Goal: Task Accomplishment & Management: Complete application form

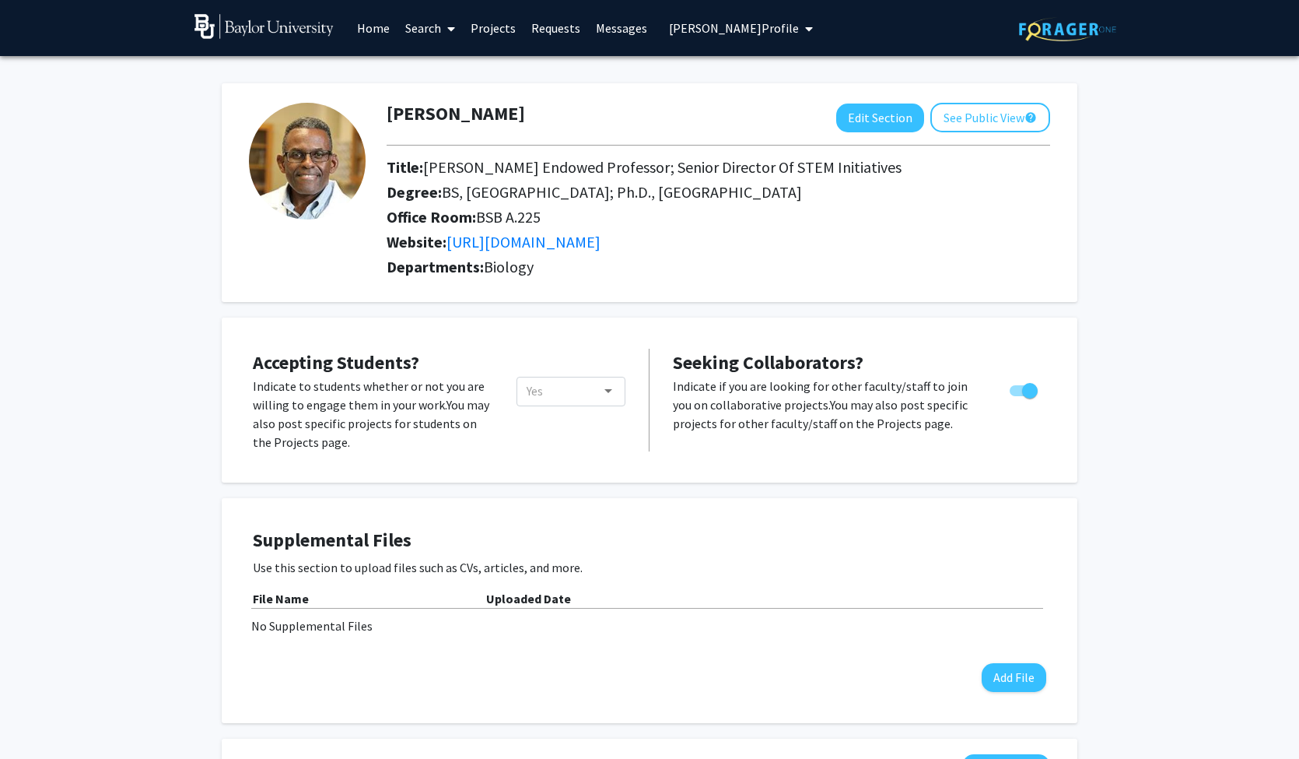
click at [475, 30] on link "Projects" at bounding box center [493, 28] width 61 height 54
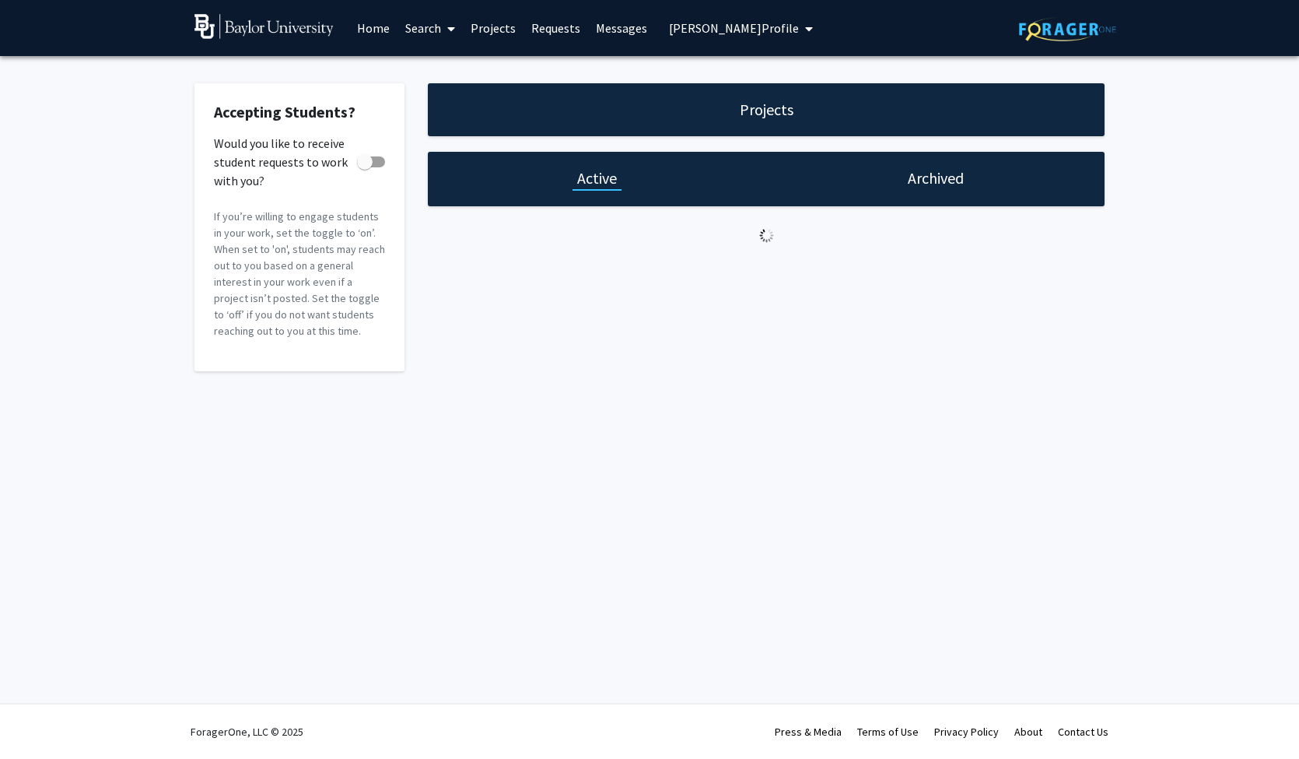
checkbox input "true"
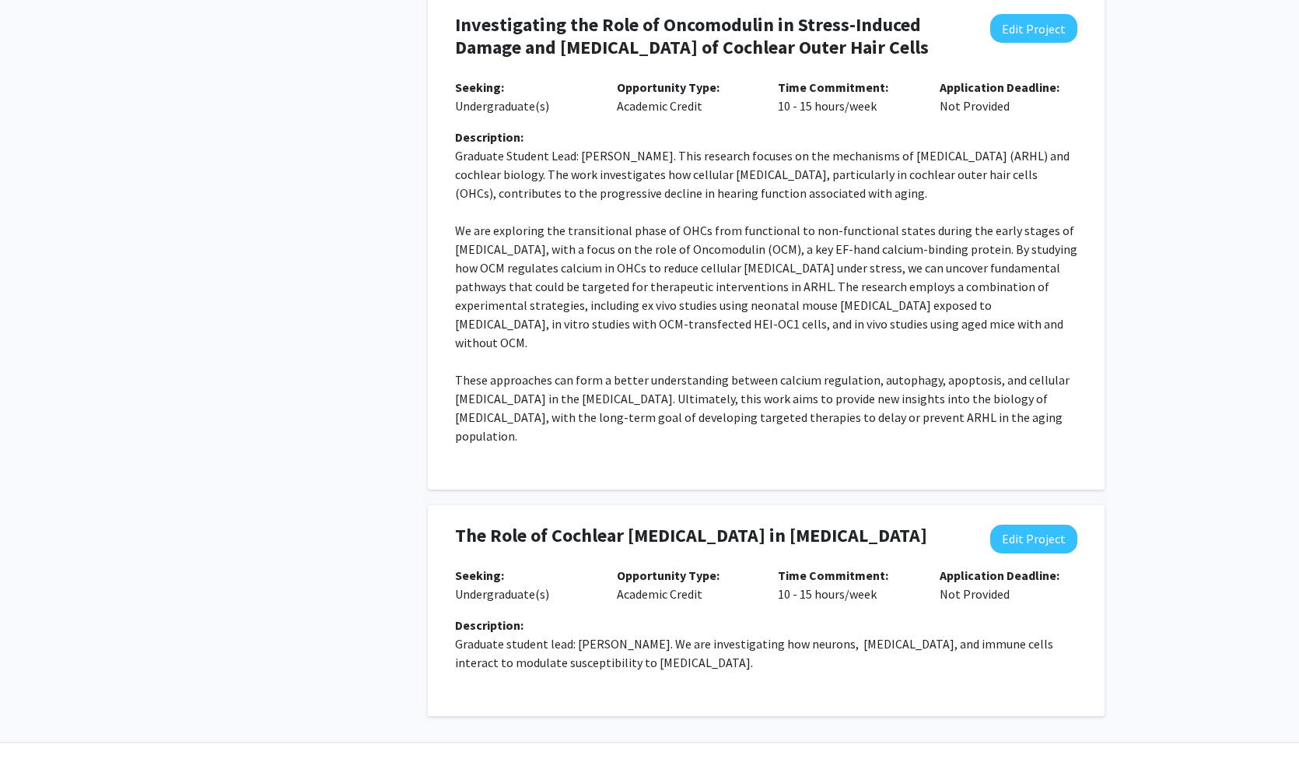
scroll to position [1218, 0]
click at [1028, 525] on button "Edit Project" at bounding box center [1033, 539] width 87 height 29
select select "10 - 15"
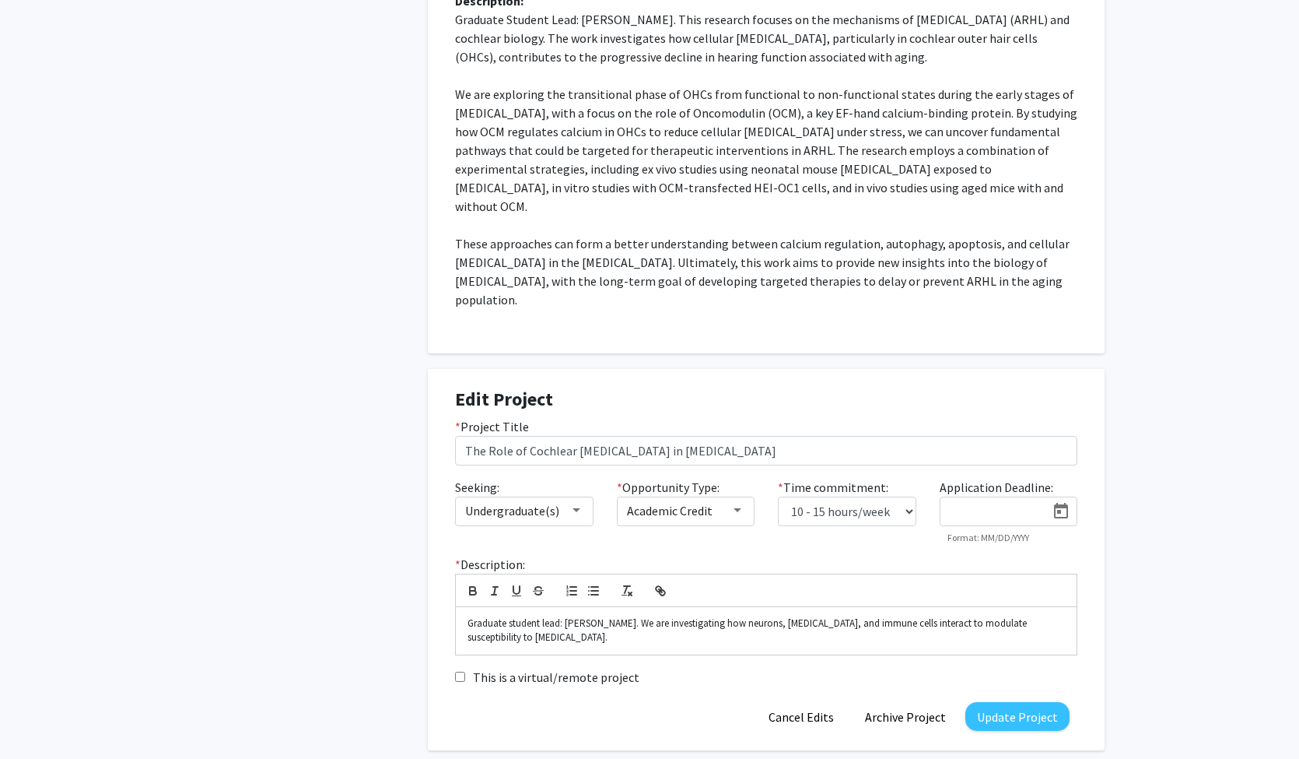
scroll to position [1355, 0]
click at [619, 615] on p "Graduate student lead: [PERSON_NAME]. We are investigating how neurons, [MEDICA…" at bounding box center [766, 629] width 597 height 29
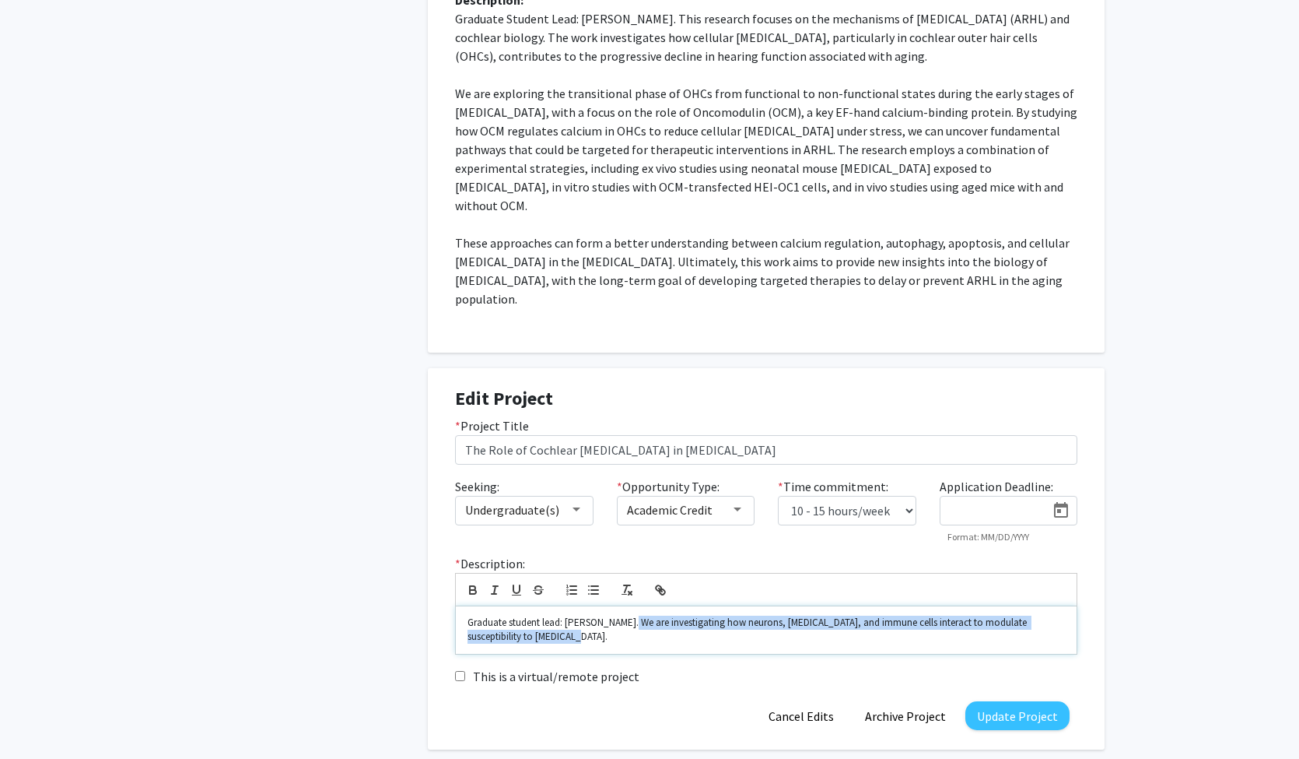
drag, startPoint x: 619, startPoint y: 602, endPoint x: 626, endPoint y: 587, distance: 17.1
click at [626, 615] on p "Graduate student lead: [PERSON_NAME]. We are investigating how neurons, [MEDICA…" at bounding box center [766, 629] width 597 height 29
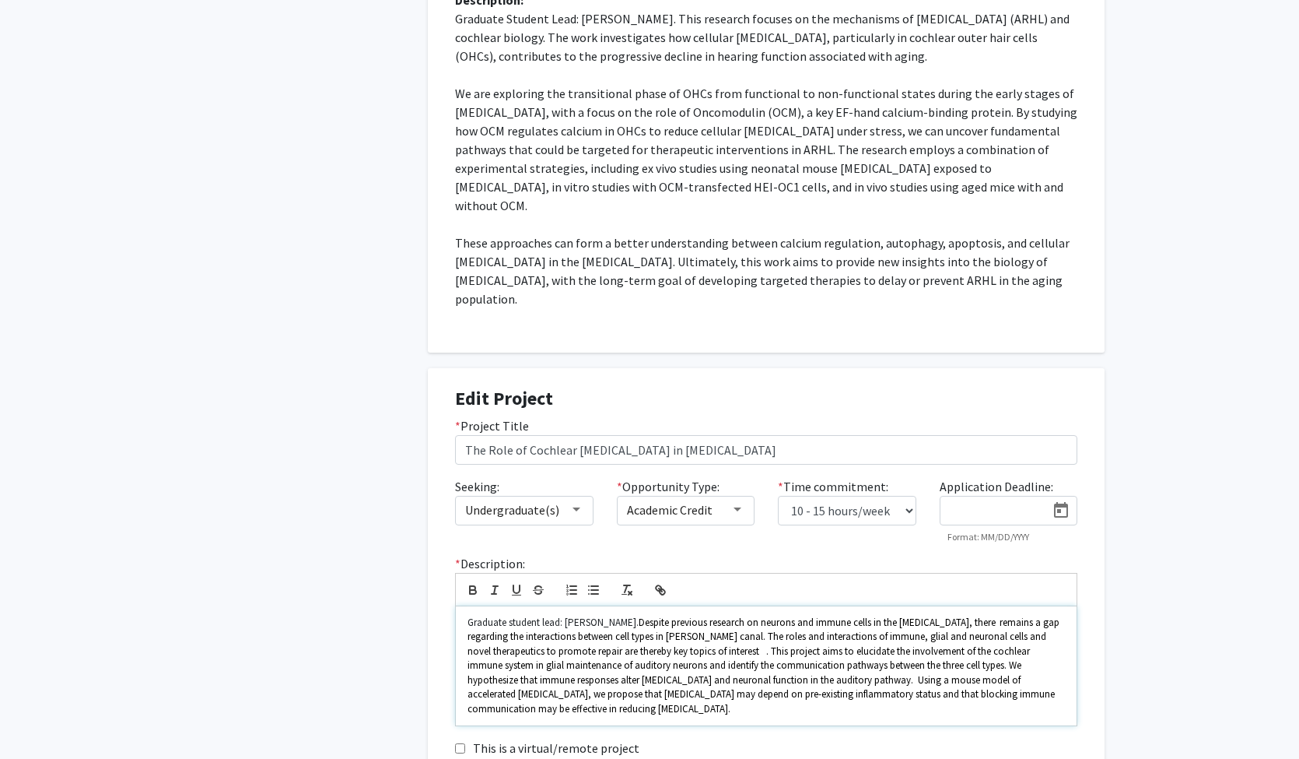
click at [685, 644] on span ". This project aims to elucidate the involvement of the cochlear immune system …" at bounding box center [763, 679] width 590 height 71
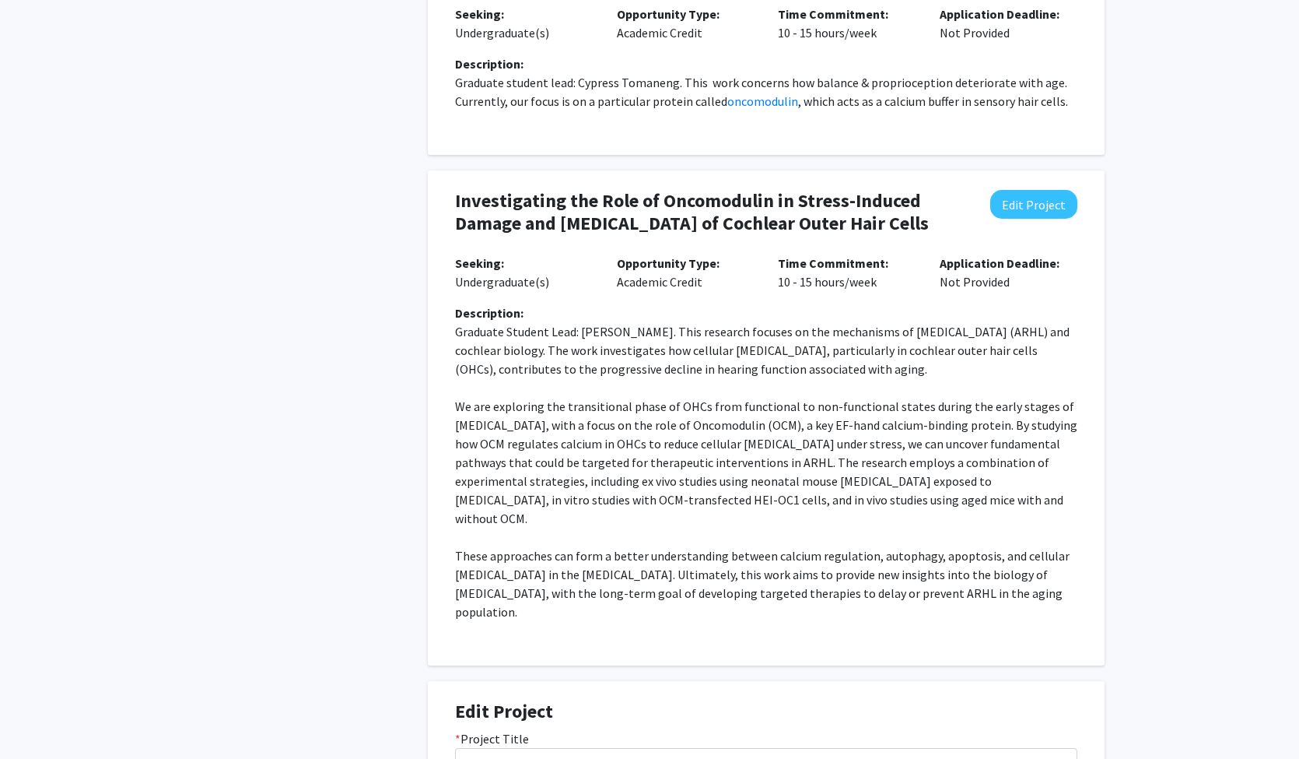
scroll to position [1040, 0]
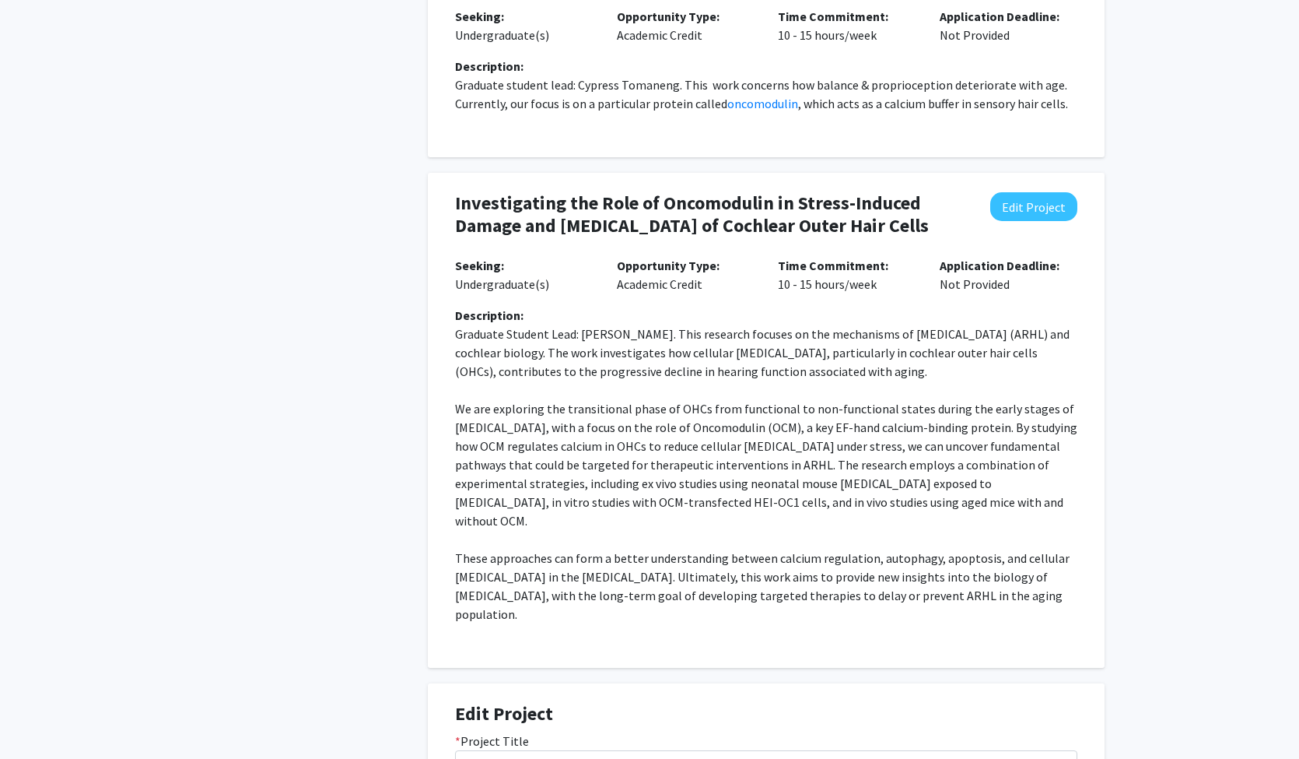
click at [552, 364] on p "Graduate Student Lead: [PERSON_NAME]. This research focuses on the mechanisms o…" at bounding box center [766, 352] width 622 height 56
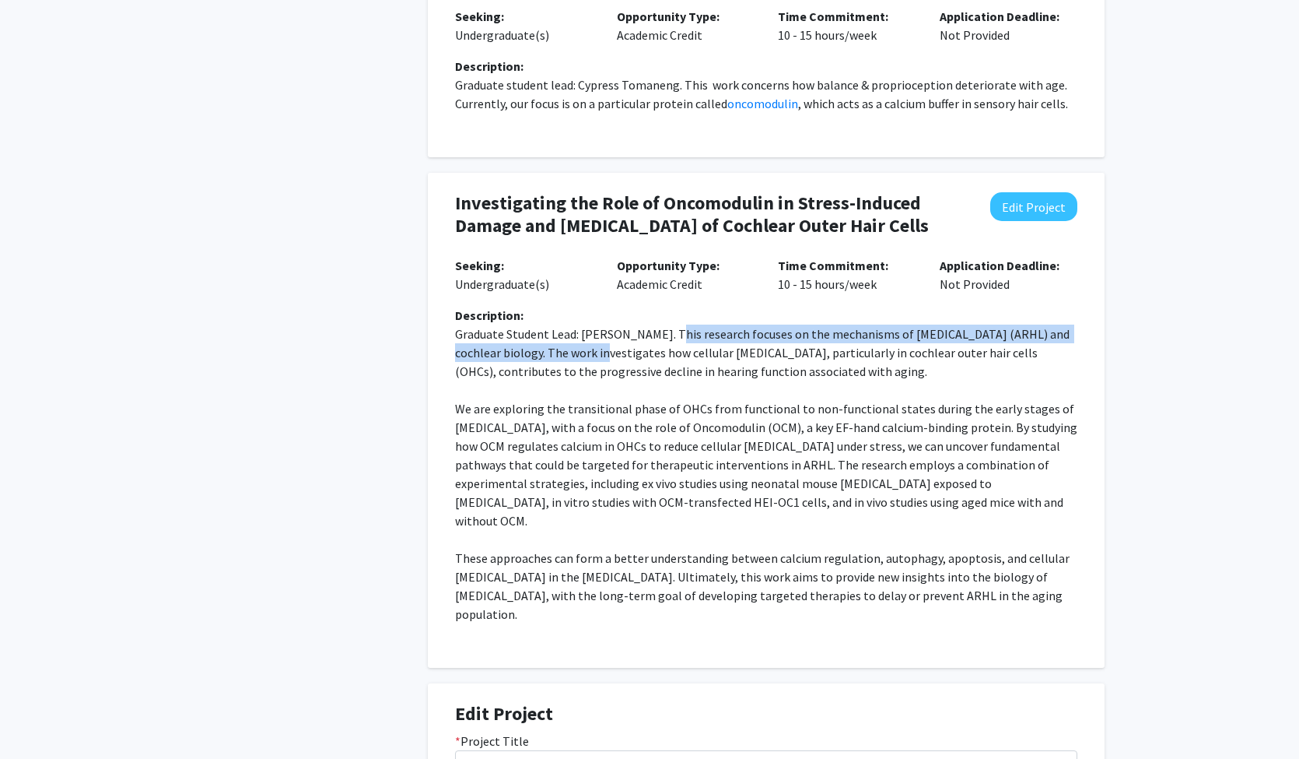
drag, startPoint x: 569, startPoint y: 355, endPoint x: 666, endPoint y: 334, distance: 99.5
click at [666, 334] on p "Graduate Student Lead: [PERSON_NAME]. This research focuses on the mechanisms o…" at bounding box center [766, 352] width 622 height 56
click at [1019, 209] on button "Edit Project" at bounding box center [1033, 206] width 87 height 29
select select "10 - 15"
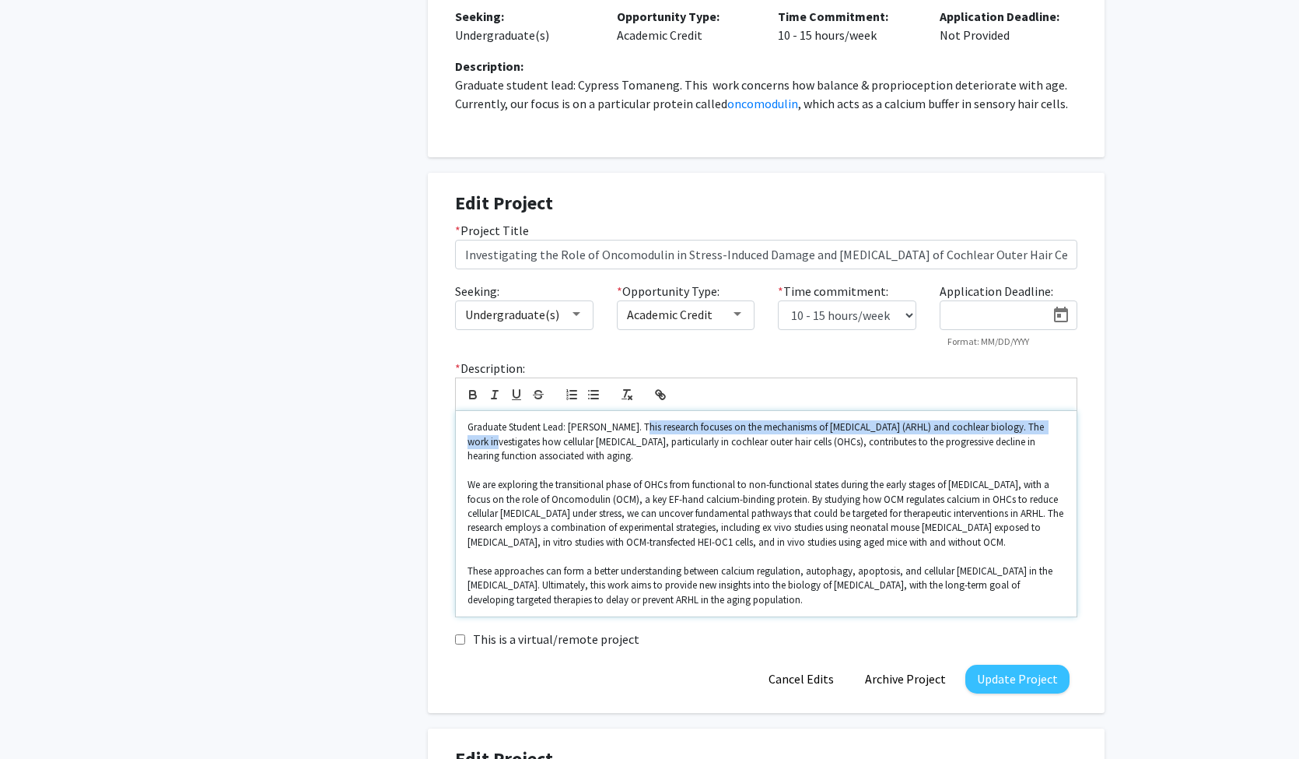
drag, startPoint x: 638, startPoint y: 429, endPoint x: 461, endPoint y: 437, distance: 176.8
click at [462, 438] on div "Graduate Student Lead: [PERSON_NAME]. This research focuses on the mechanisms o…" at bounding box center [766, 513] width 621 height 205
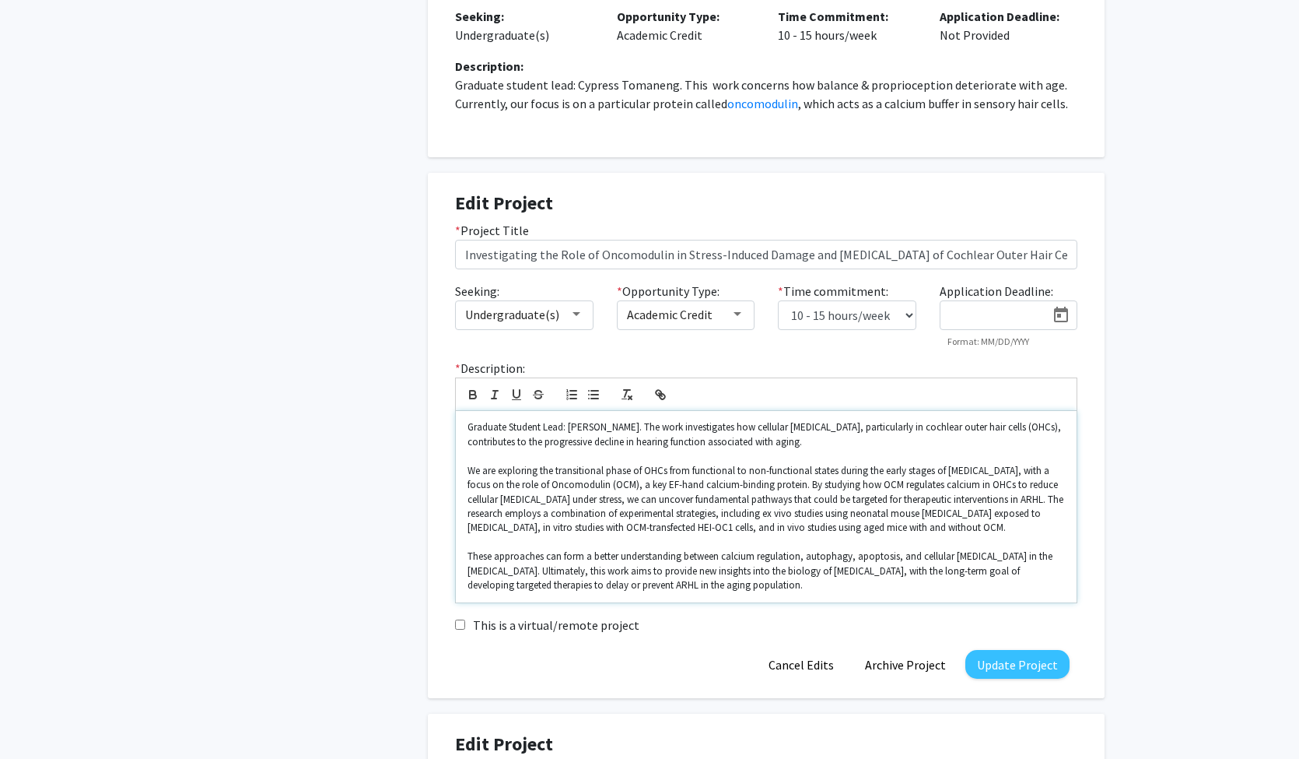
click at [468, 464] on p "We are exploring the transitional phase of OHCs from functional to non-function…" at bounding box center [766, 500] width 597 height 72
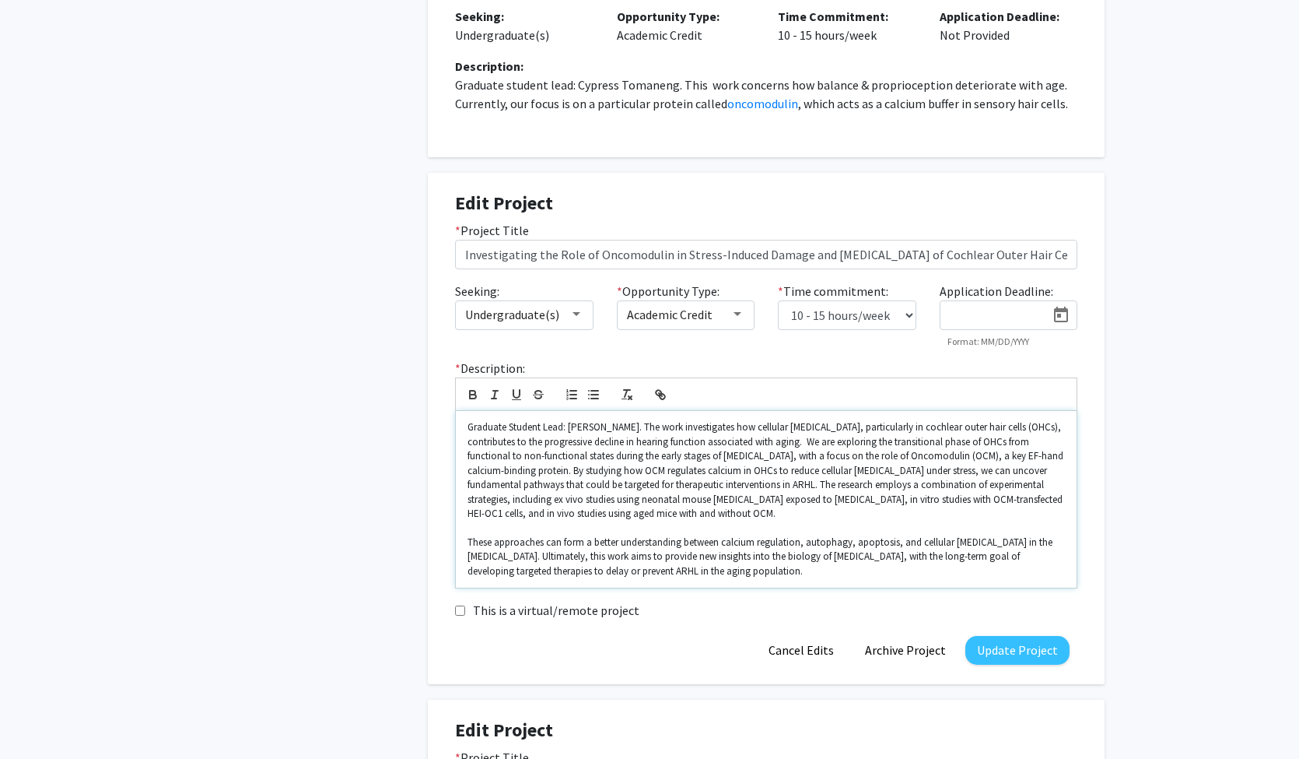
click at [464, 534] on div "Graduate Student Lead: [PERSON_NAME]. The work investigates how cellular [MEDIC…" at bounding box center [766, 499] width 621 height 177
click at [893, 457] on p "Graduate Student Lead: [PERSON_NAME]. The work investigates how cellular [MEDIC…" at bounding box center [766, 470] width 597 height 100
click at [1014, 654] on button "Update Project" at bounding box center [1017, 650] width 104 height 29
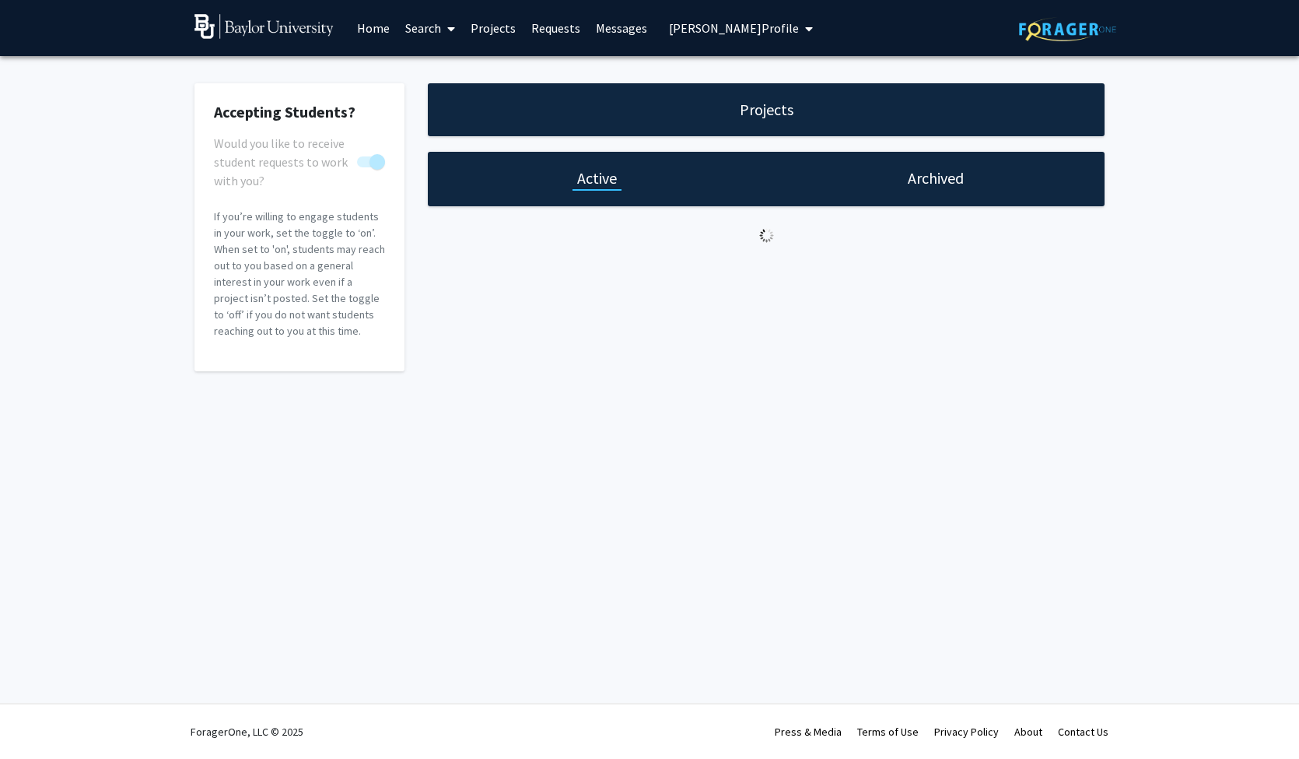
scroll to position [0, 0]
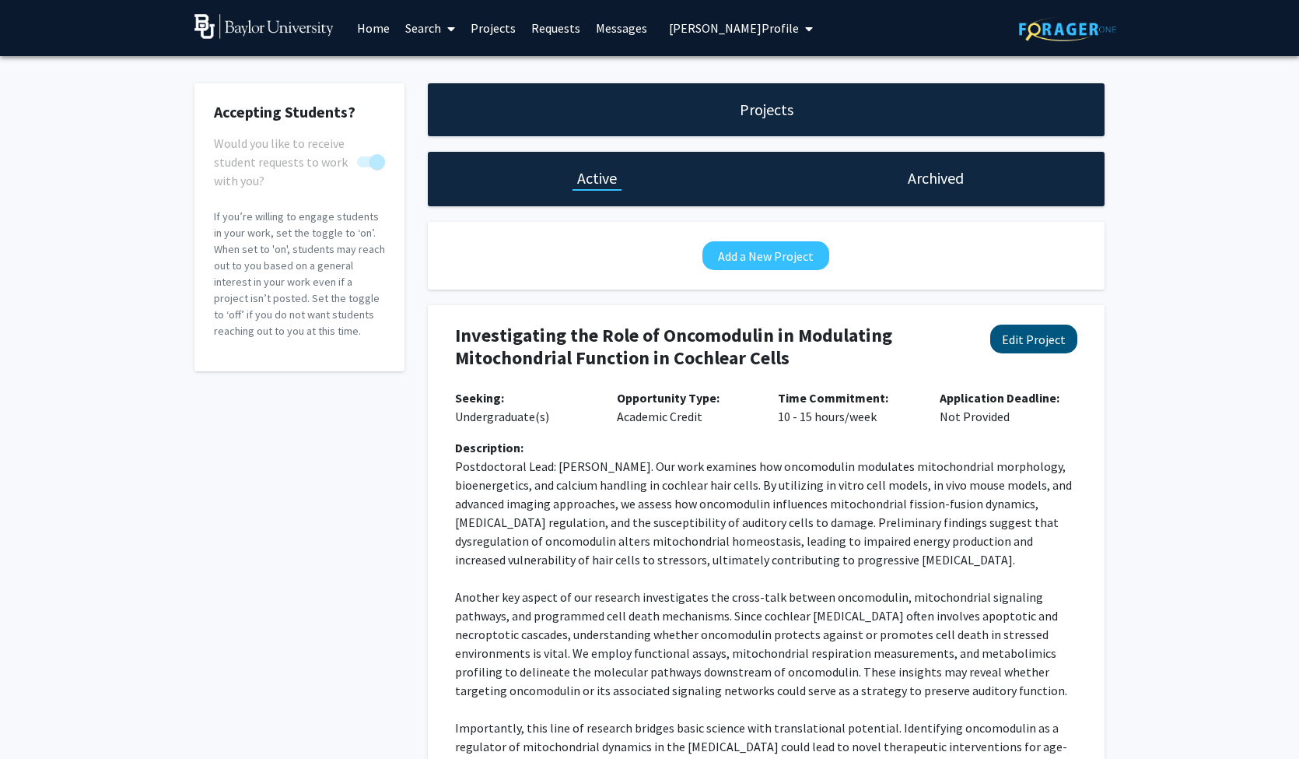
click at [1036, 346] on button "Edit Project" at bounding box center [1033, 338] width 87 height 29
select select "10 - 15"
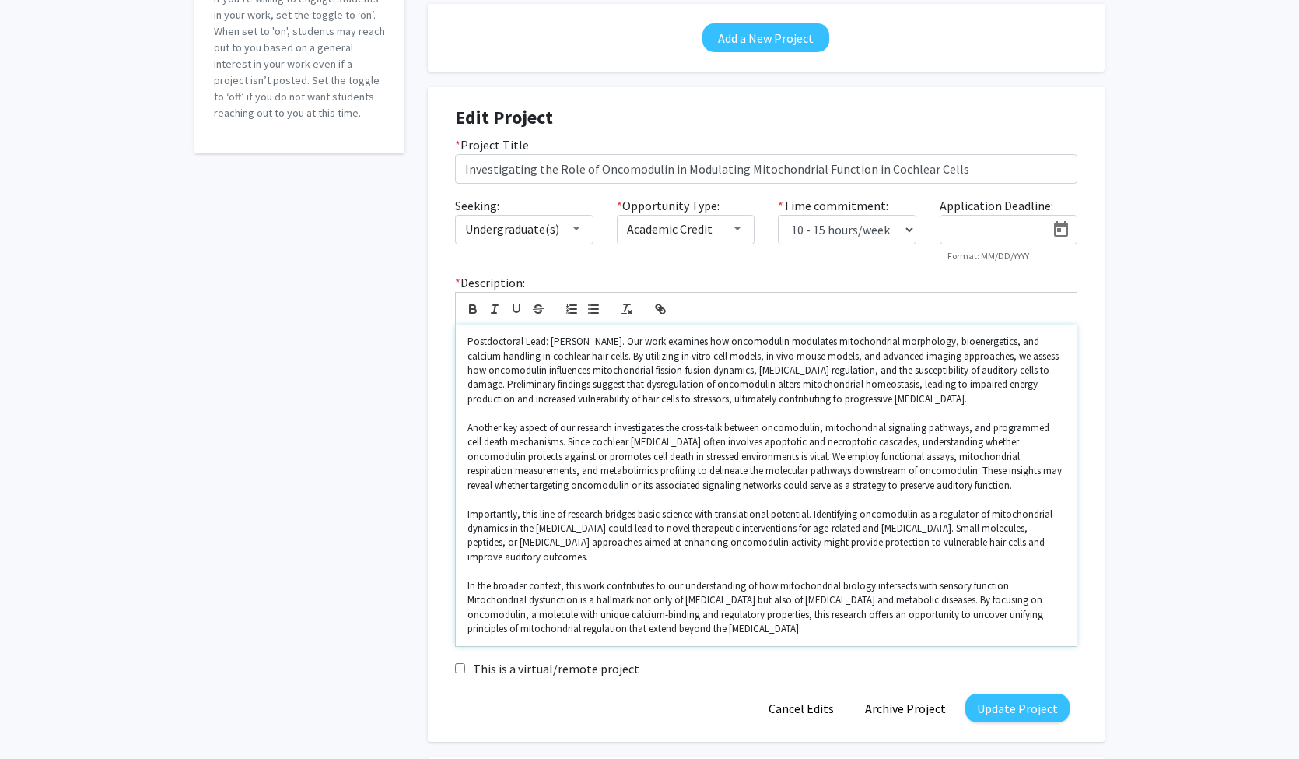
scroll to position [219, 0]
drag, startPoint x: 465, startPoint y: 511, endPoint x: 454, endPoint y: 632, distance: 121.2
click at [454, 632] on div "* Description: Postdoctoral Lead: [PERSON_NAME]. Our work examines how oncomodu…" at bounding box center [766, 458] width 646 height 373
click at [716, 538] on span "Importantly, this line of research bridges basic science with translational pot…" at bounding box center [761, 534] width 587 height 56
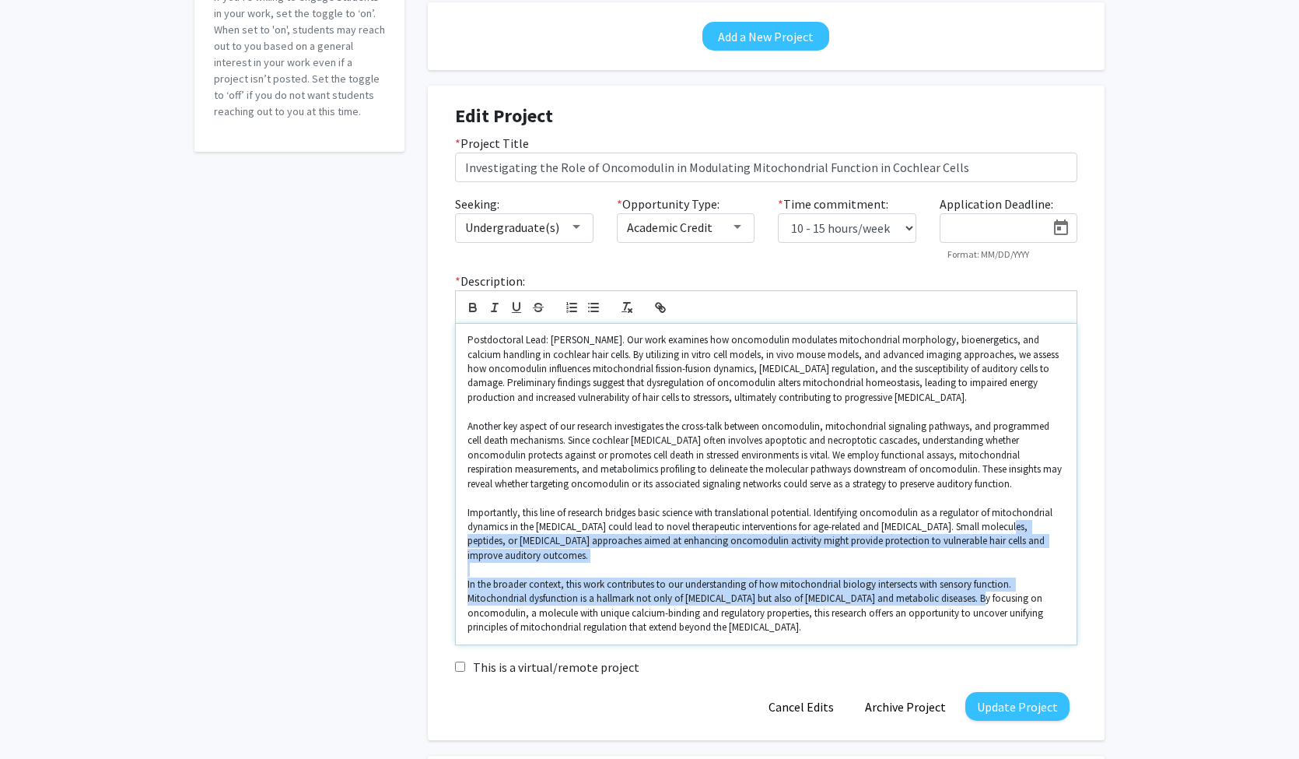
drag, startPoint x: 997, startPoint y: 524, endPoint x: 966, endPoint y: 587, distance: 69.6
click at [966, 588] on div "Postdoctoral Lead: [PERSON_NAME]. Our work examines how oncomodulin modulates m…" at bounding box center [766, 484] width 621 height 321
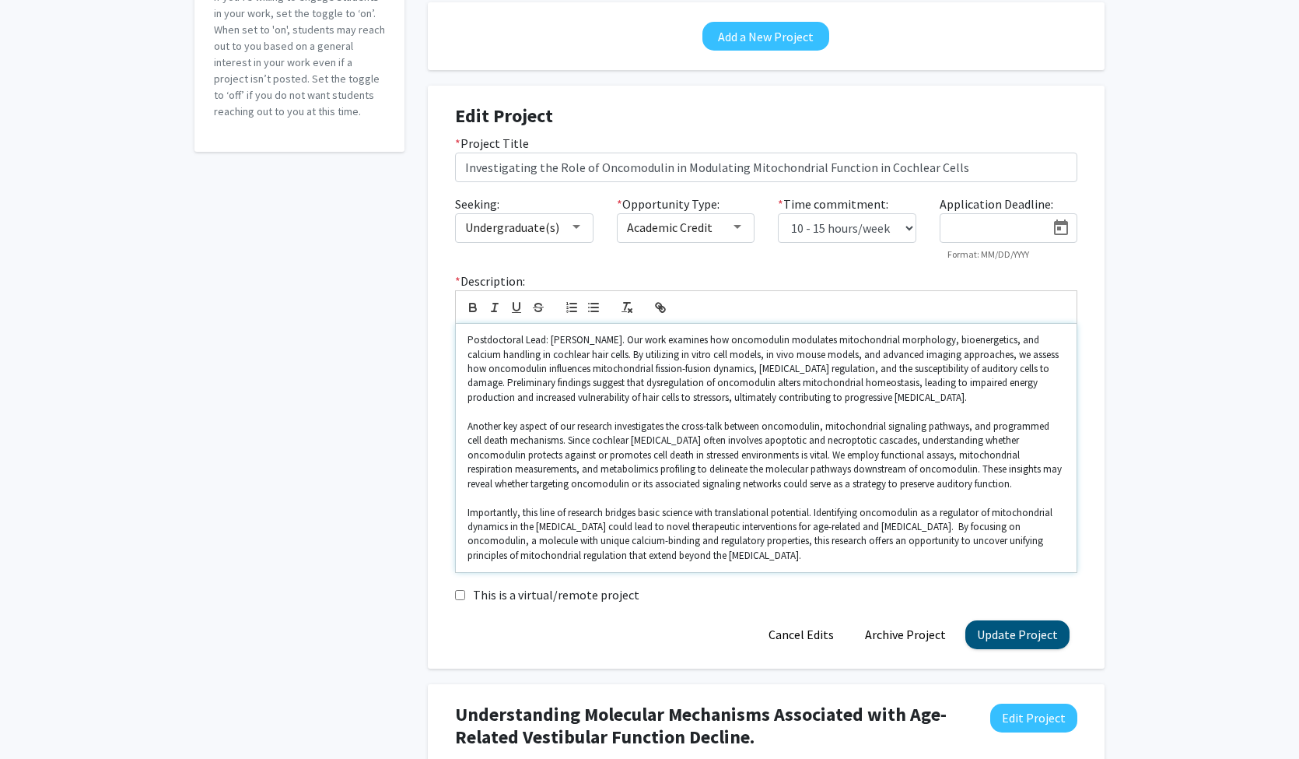
click at [995, 629] on button "Update Project" at bounding box center [1017, 634] width 104 height 29
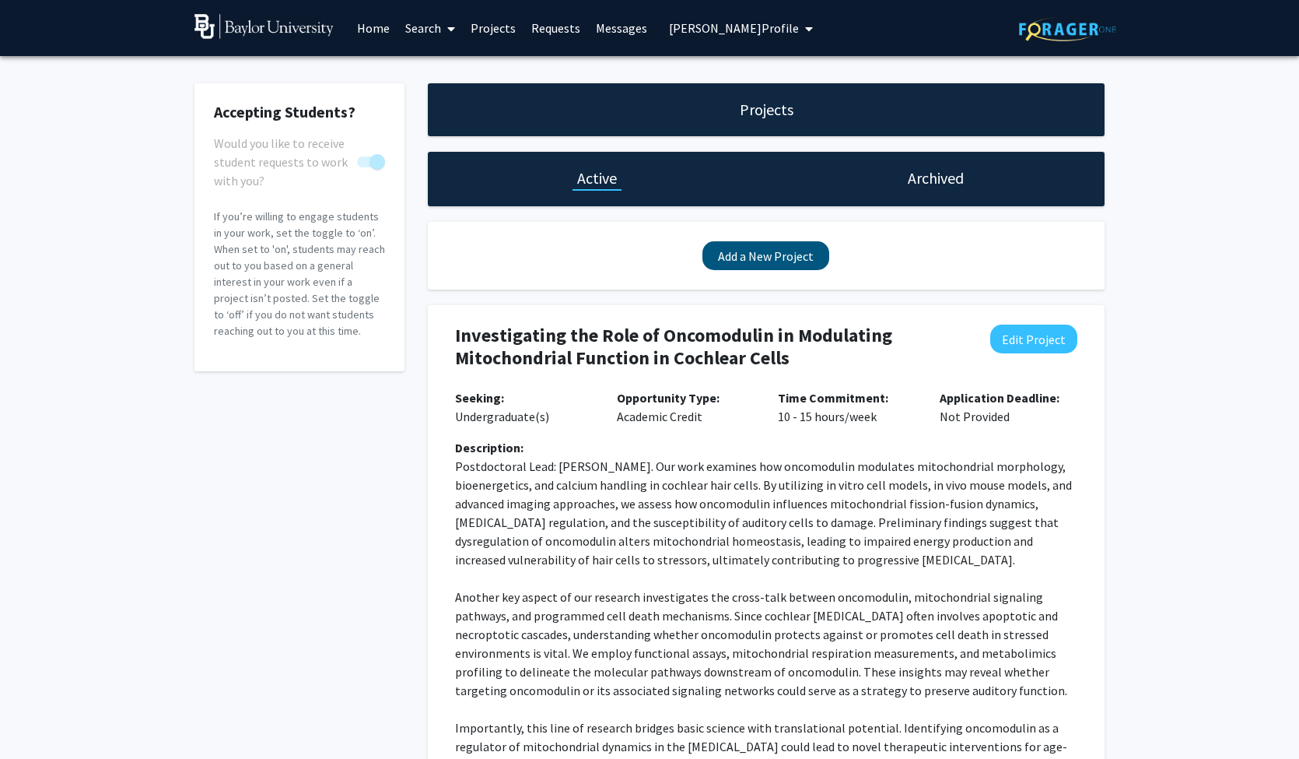
click at [742, 260] on button "Add a New Project" at bounding box center [766, 255] width 127 height 29
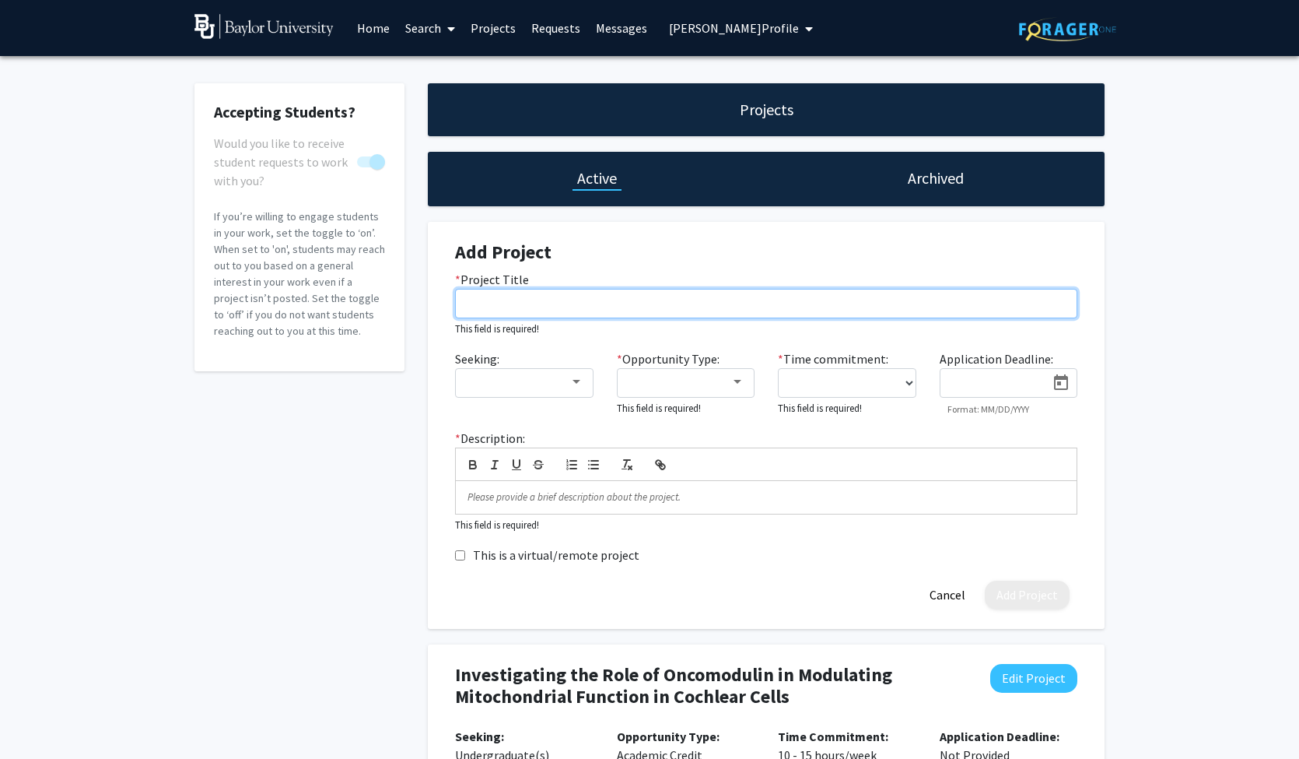
click at [754, 300] on input "* Project Title" at bounding box center [766, 304] width 622 height 30
paste input "Glutamate and TLR4-Dependent [MEDICAL_DATA] Signaling Link [MEDICAL_DATA] to Hi…"
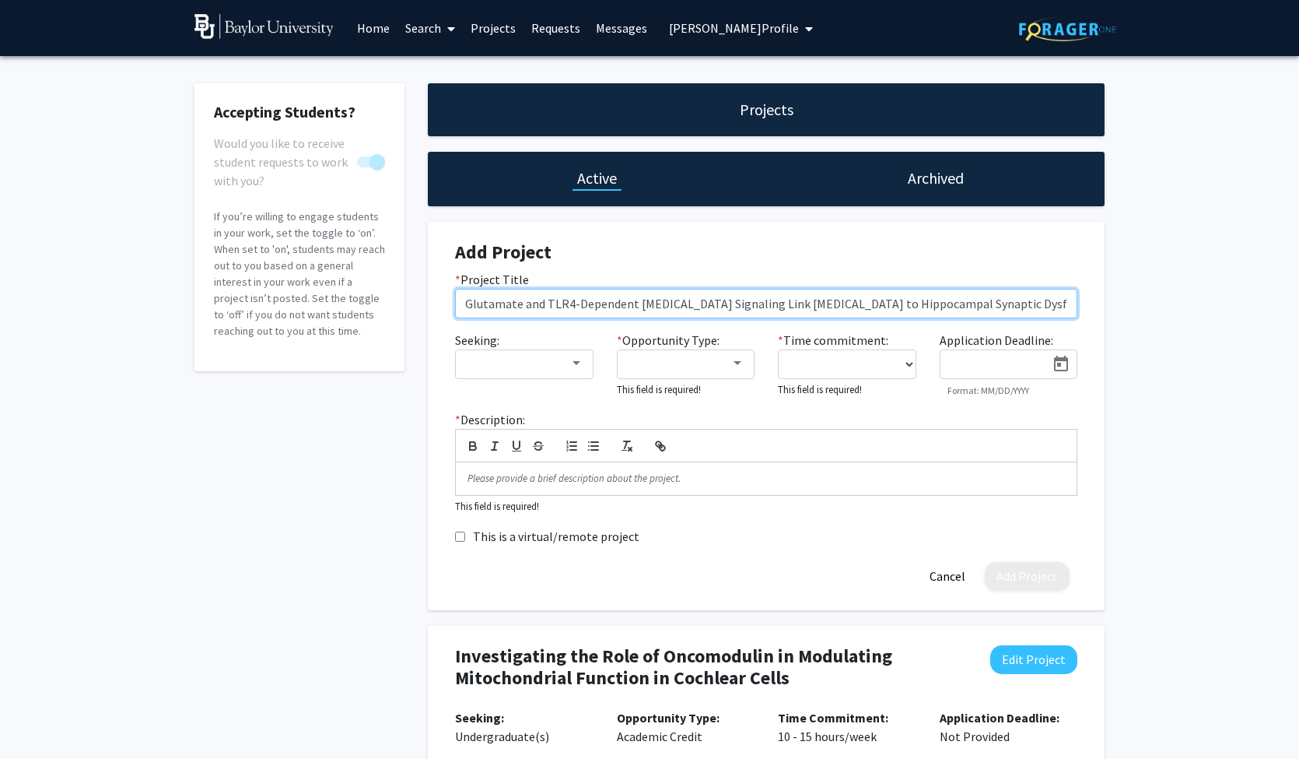
type input "Glutamate and TLR4-Dependent [MEDICAL_DATA] Signaling Link [MEDICAL_DATA] to Hi…"
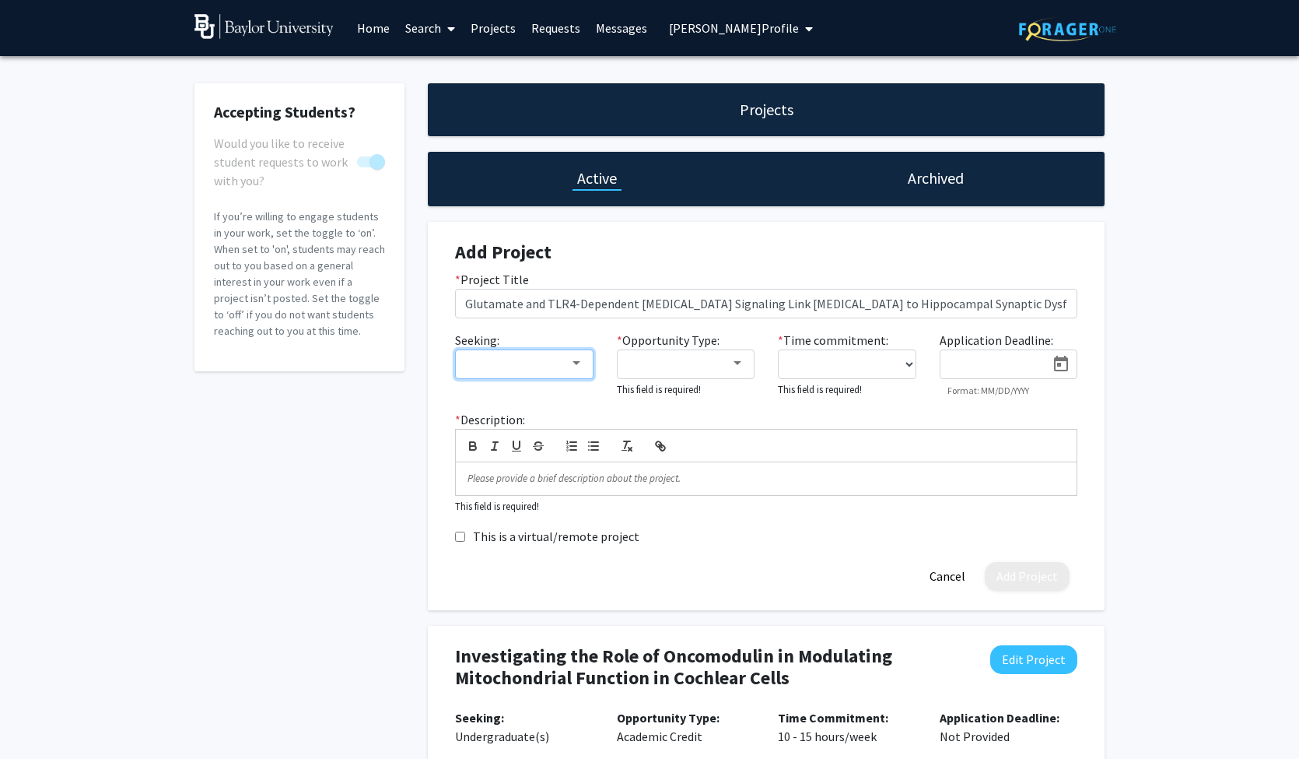
click at [565, 362] on div at bounding box center [517, 363] width 104 height 19
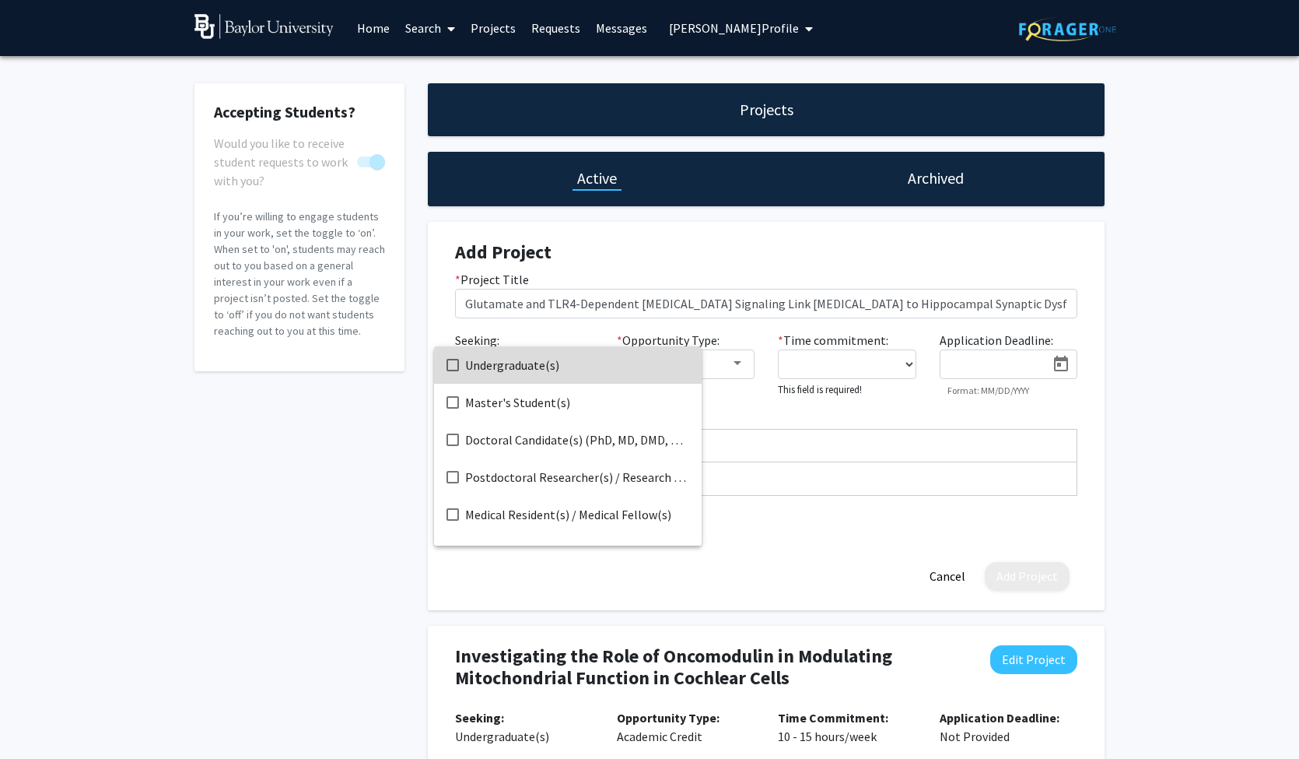
click at [559, 373] on span "Undergraduate(s)" at bounding box center [577, 364] width 224 height 37
click at [713, 362] on div at bounding box center [649, 379] width 1299 height 759
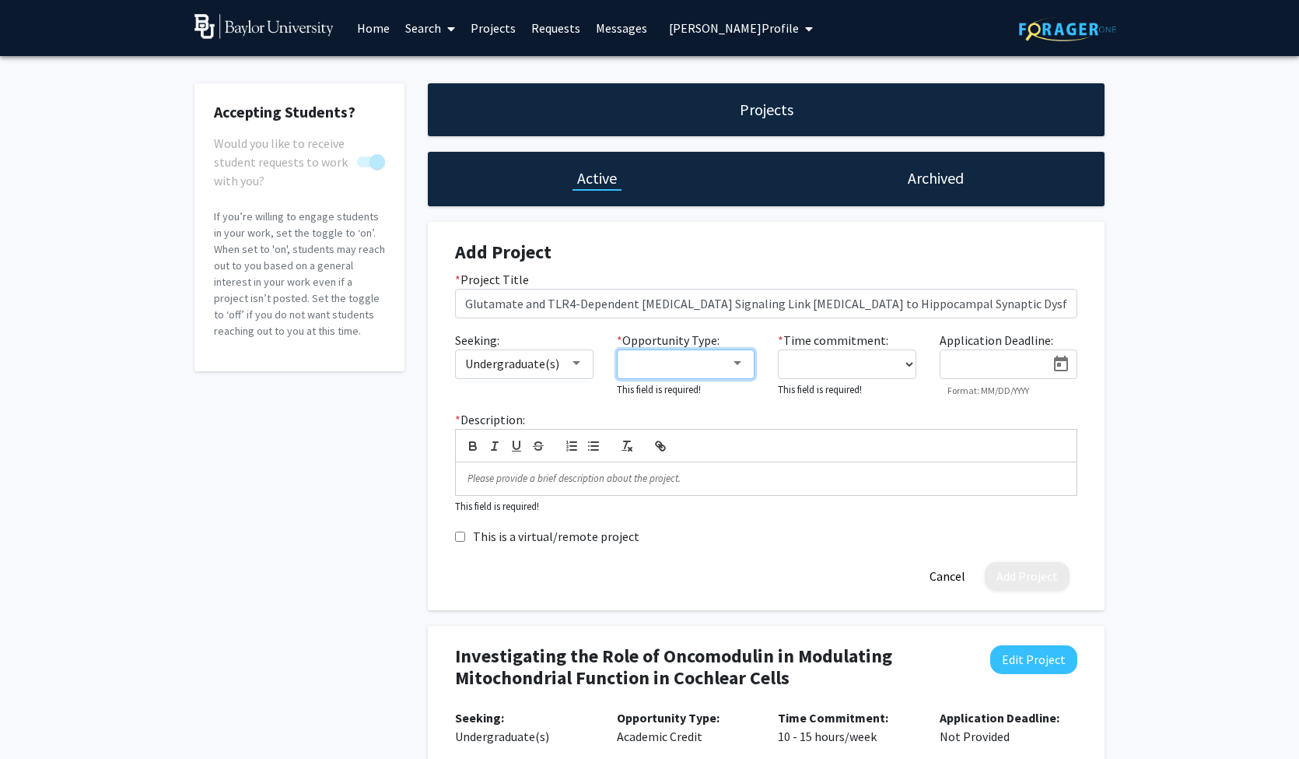
click at [713, 362] on div at bounding box center [679, 363] width 104 height 19
click at [700, 403] on span "Academic Credit" at bounding box center [694, 402] width 135 height 37
click at [831, 363] on div at bounding box center [649, 379] width 1299 height 759
select select "10 - 15"
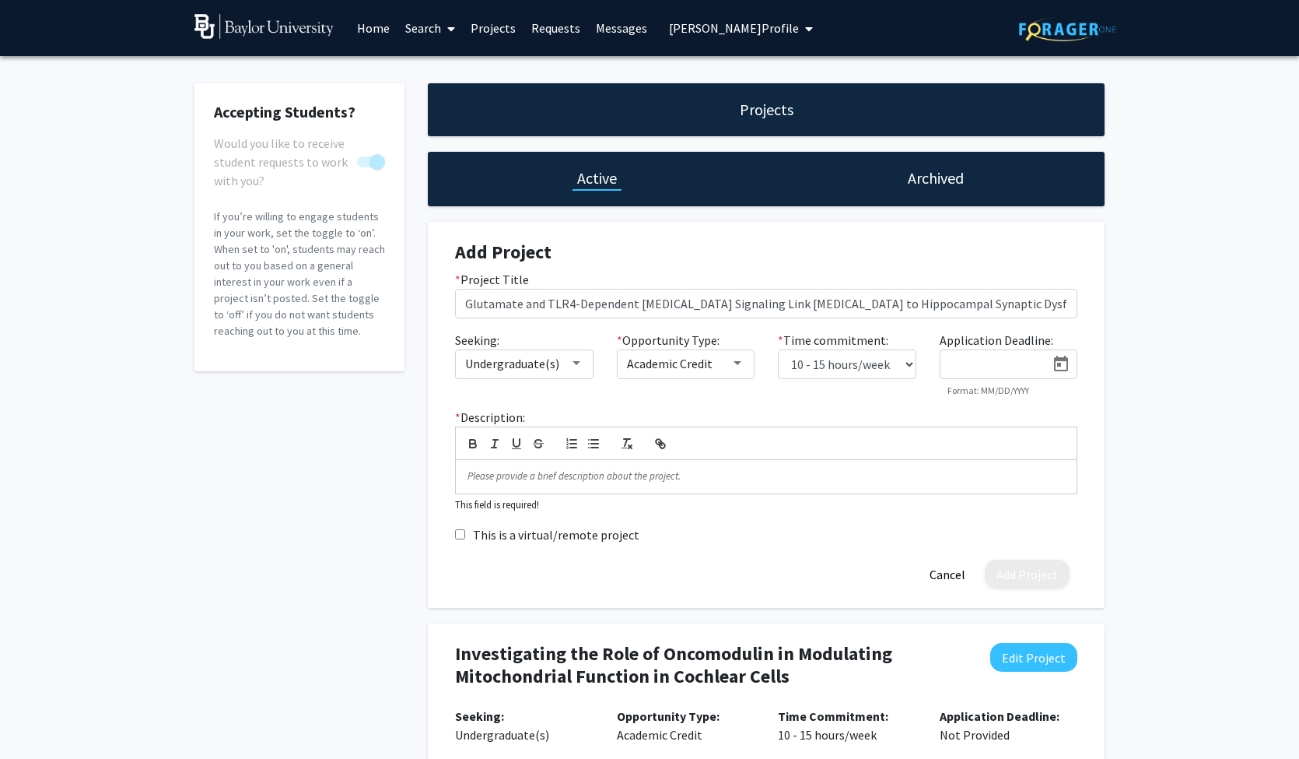
click at [1000, 362] on input at bounding box center [997, 365] width 98 height 14
click at [757, 476] on p at bounding box center [766, 476] width 597 height 14
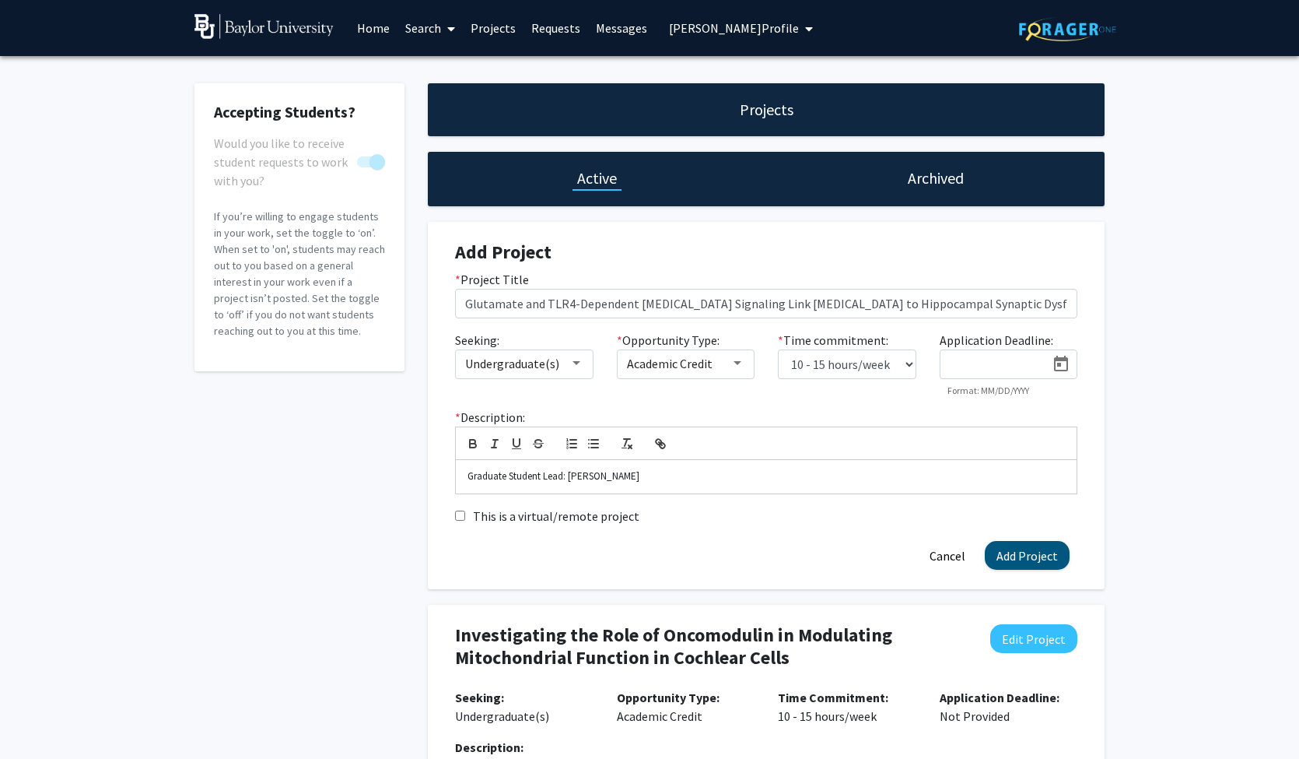
click at [1025, 561] on button "Add Project" at bounding box center [1027, 555] width 85 height 29
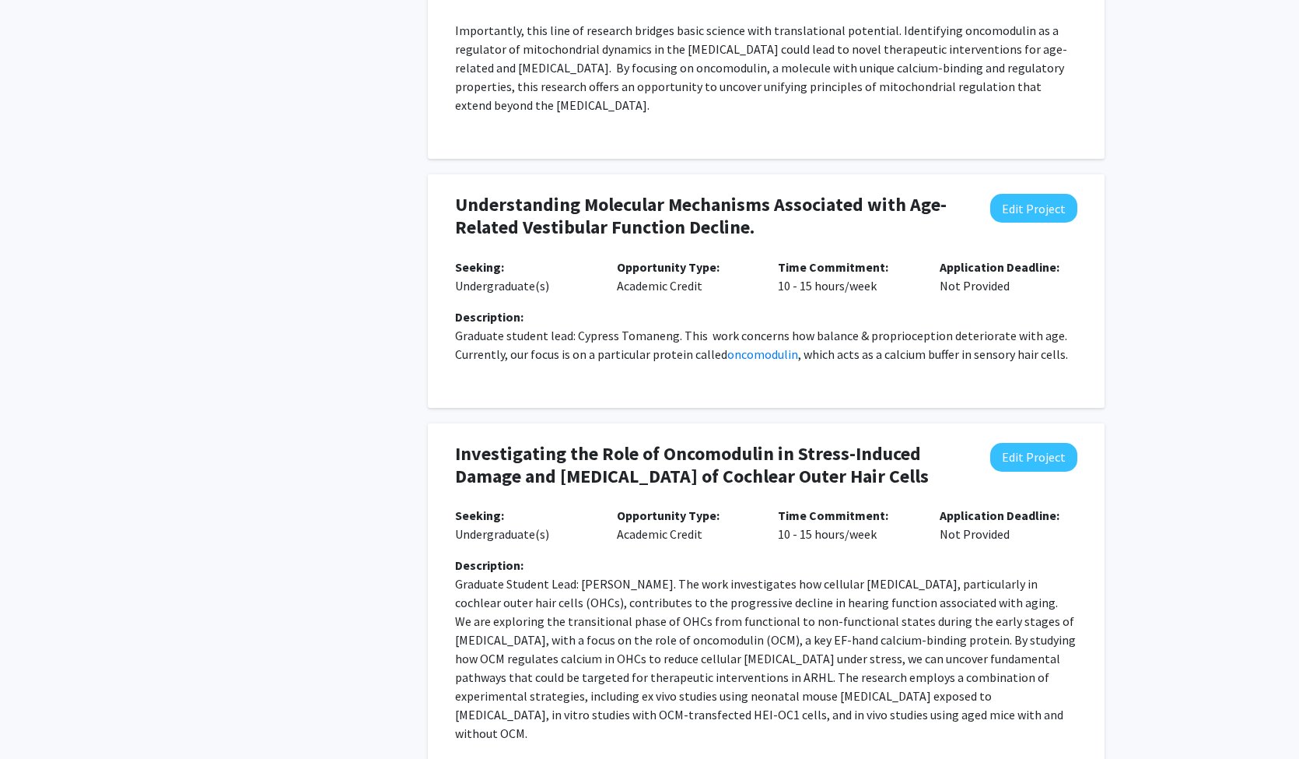
scroll to position [928, 0]
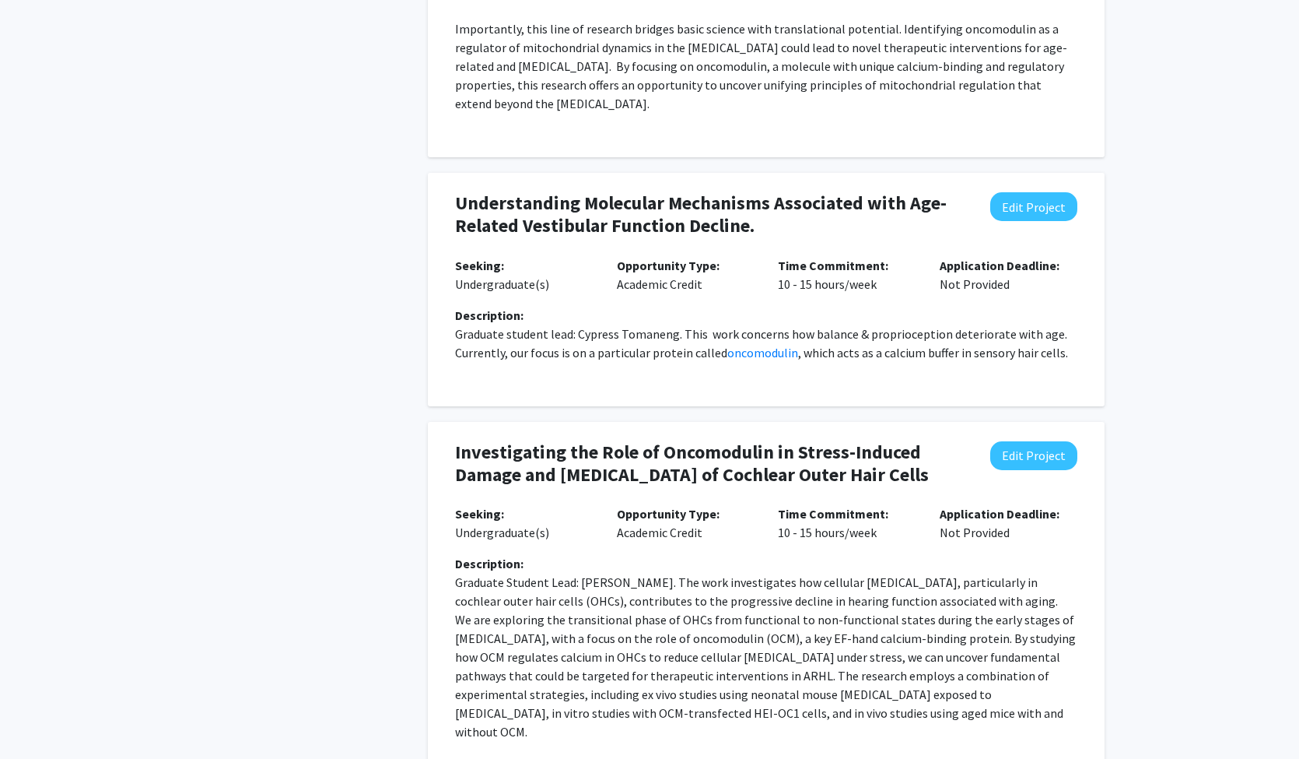
click at [982, 362] on p "Graduate student lead: Cypress Tomaneng. This work concerns how balance & propr…" at bounding box center [766, 342] width 622 height 37
click at [1017, 221] on button "Edit Project" at bounding box center [1033, 206] width 87 height 29
select select "10 - 15"
